Goal: Navigation & Orientation: Find specific page/section

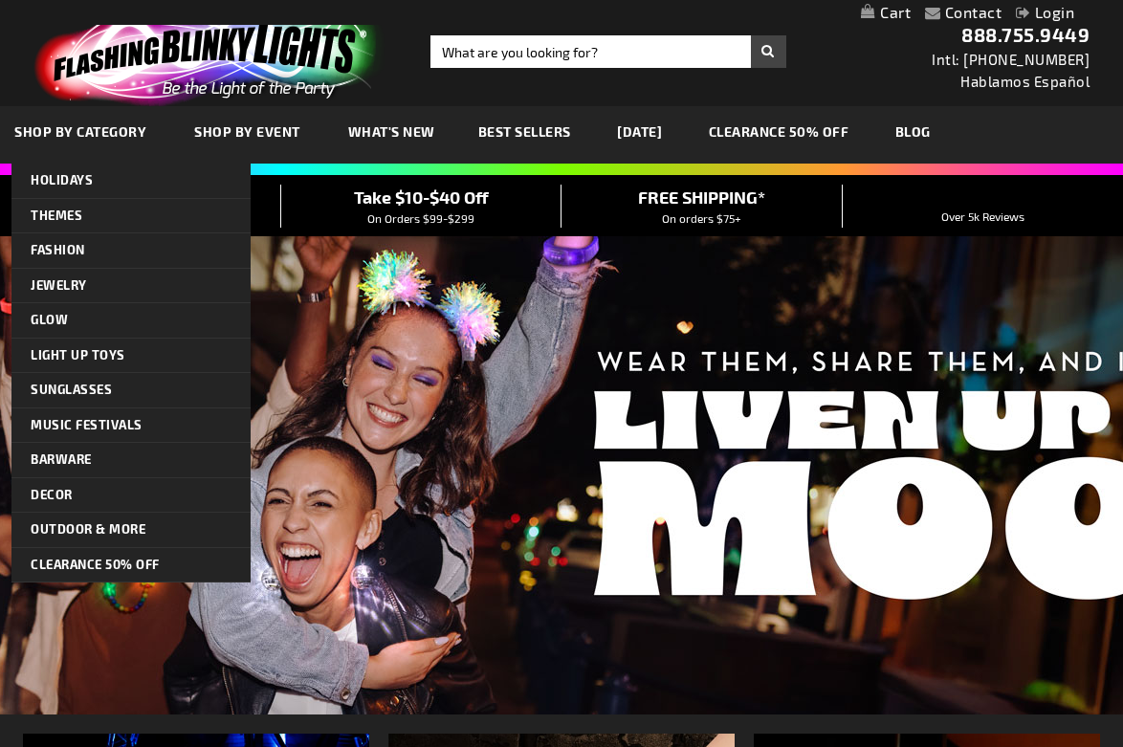
click at [131, 142] on link "SHOP BY CATEGORY" at bounding box center [82, 131] width 165 height 64
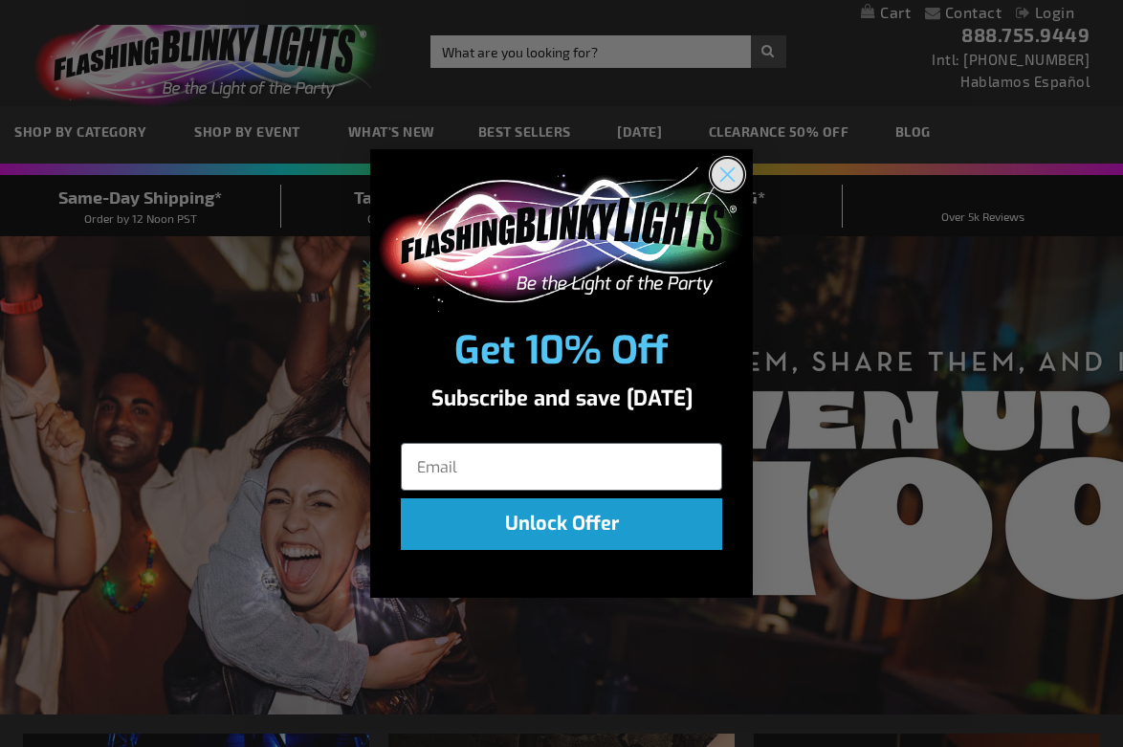
click at [725, 177] on icon "Close dialog" at bounding box center [727, 174] width 13 height 13
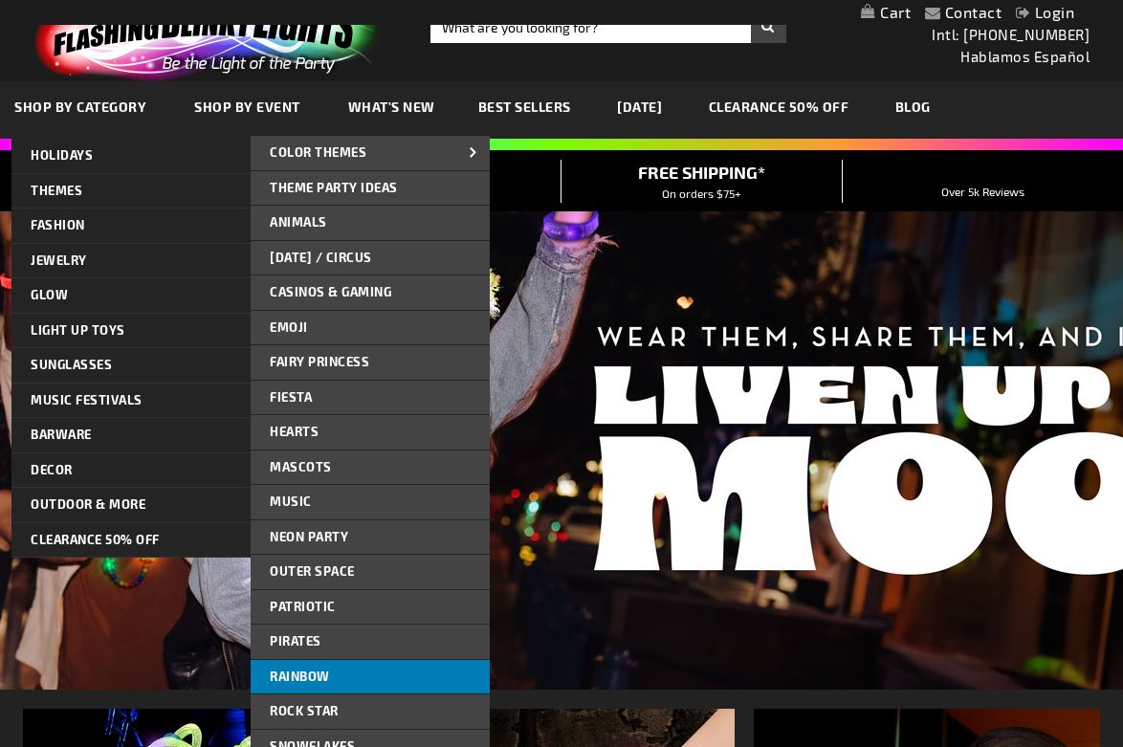
scroll to position [26, 0]
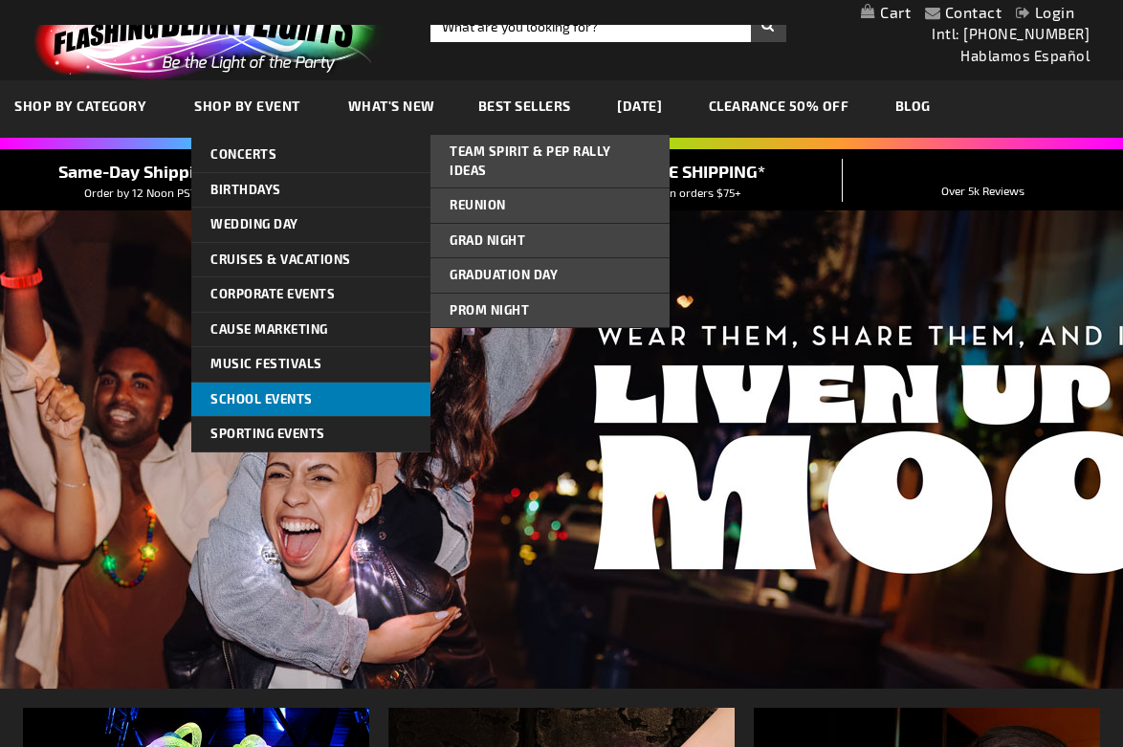
click at [305, 401] on span "School Events" at bounding box center [261, 398] width 102 height 15
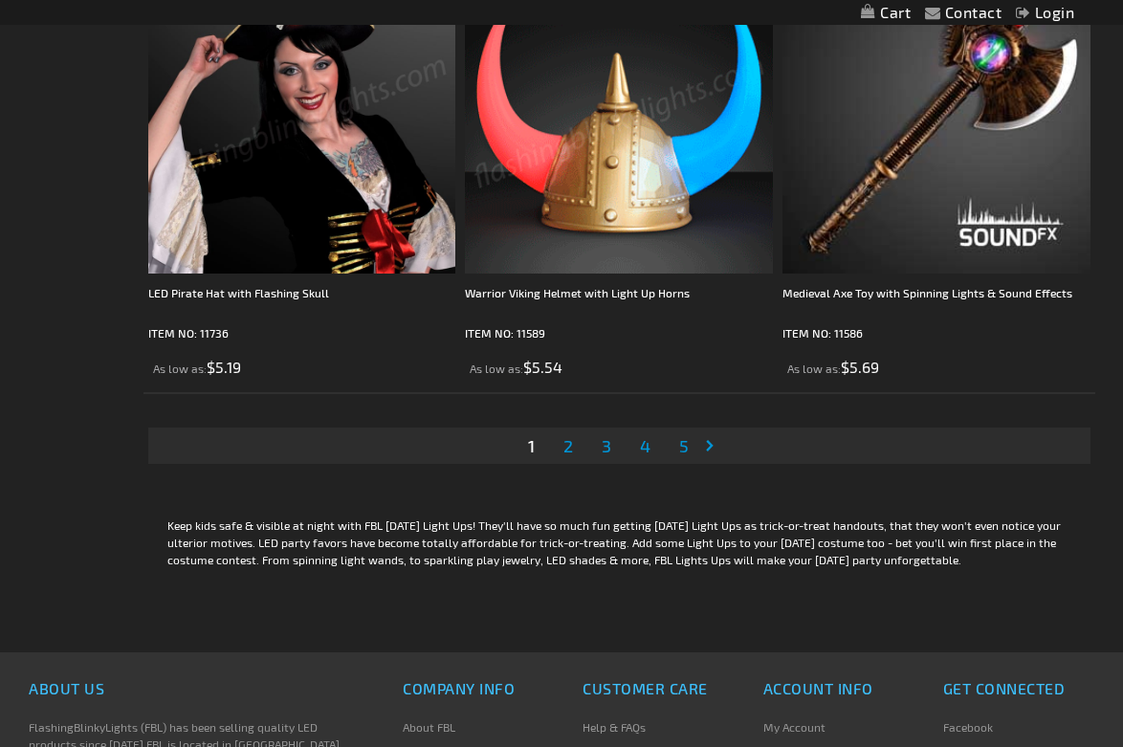
scroll to position [8912, 0]
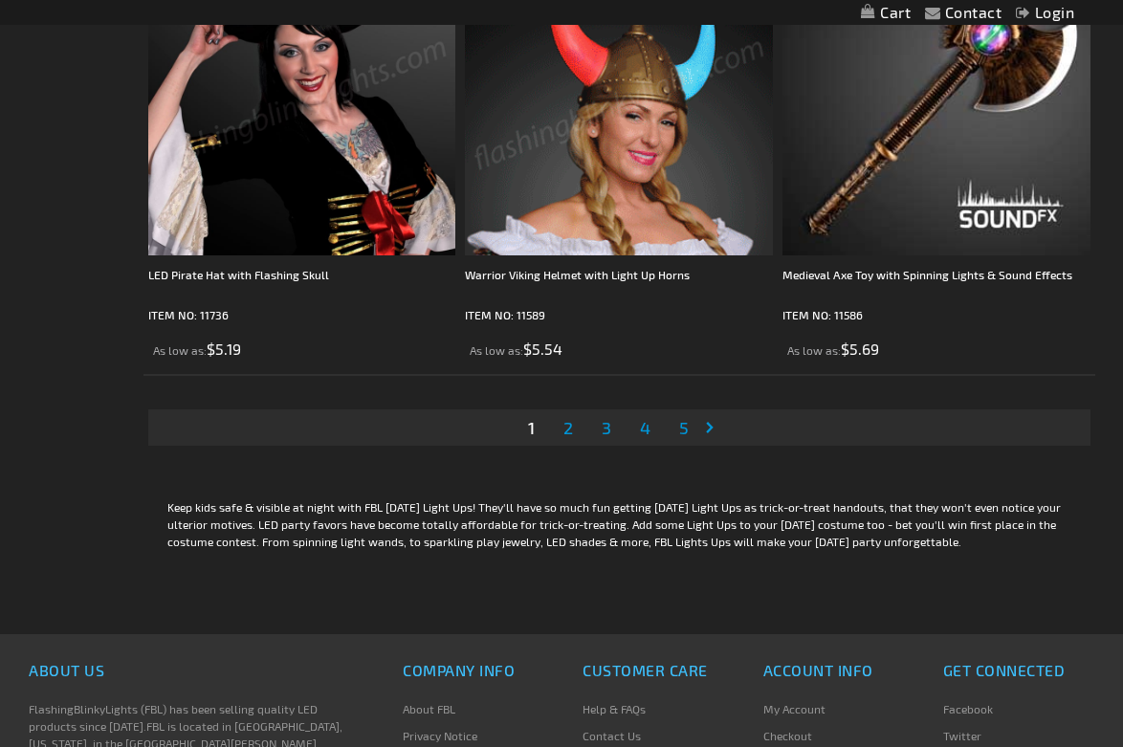
click at [565, 442] on link "Page 2" at bounding box center [567, 427] width 17 height 29
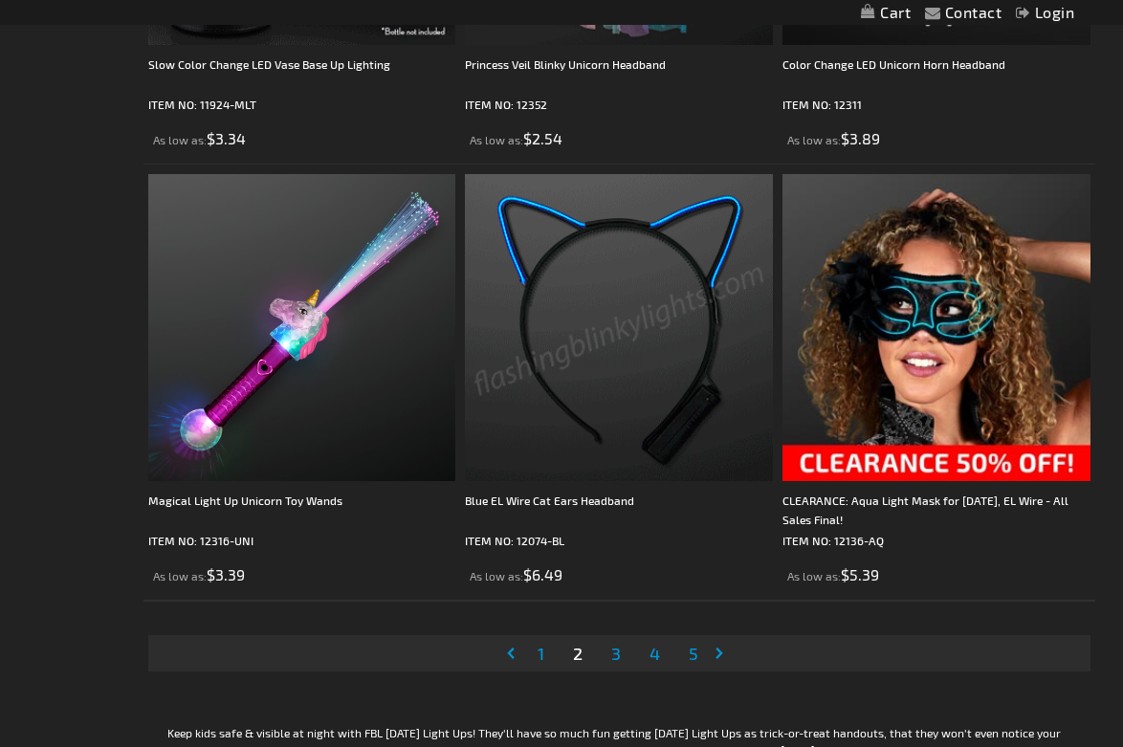
scroll to position [8764, 0]
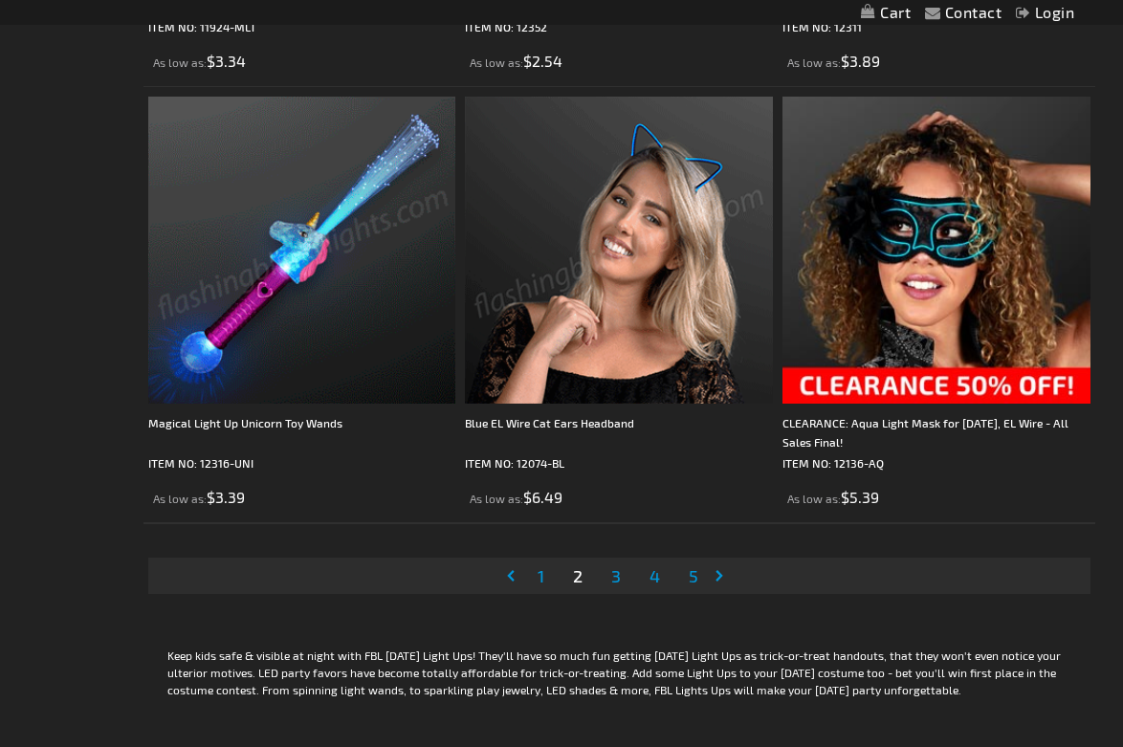
click at [621, 586] on span "3" at bounding box center [616, 575] width 10 height 21
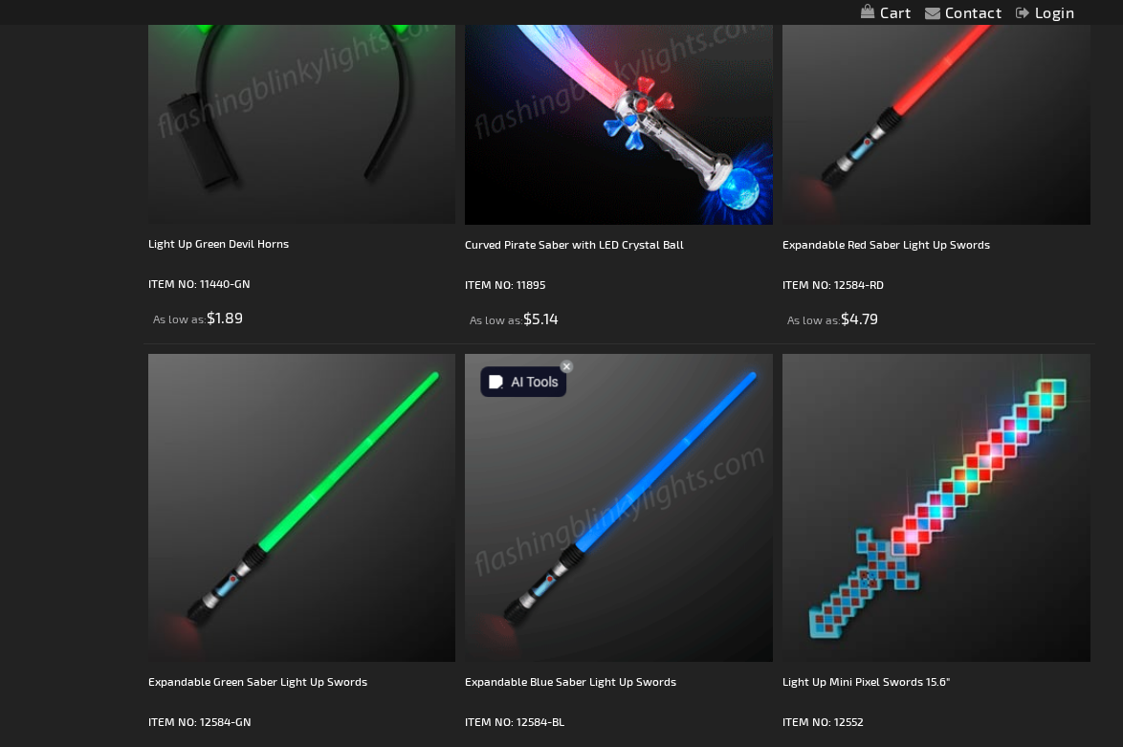
scroll to position [1087, 0]
